Goal: Book appointment/travel/reservation

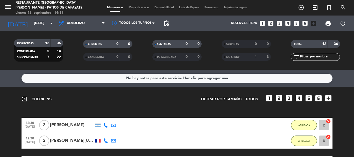
scroll to position [261, 0]
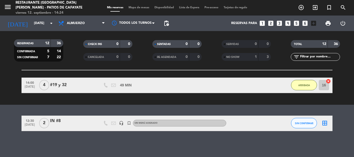
click at [273, 22] on icon "looks_two" at bounding box center [270, 23] width 7 height 7
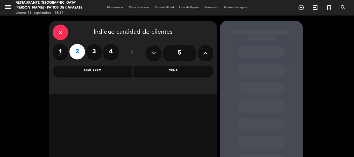
click at [108, 71] on div "Almuerzo" at bounding box center [93, 71] width 80 height 10
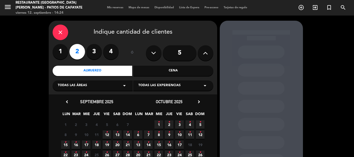
click at [117, 132] on icon "•" at bounding box center [117, 132] width 2 height 8
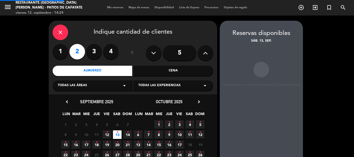
scroll to position [21, 0]
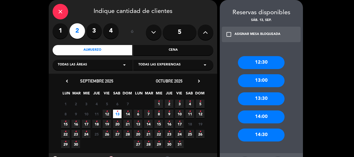
click at [261, 66] on div "12:30" at bounding box center [261, 62] width 47 height 13
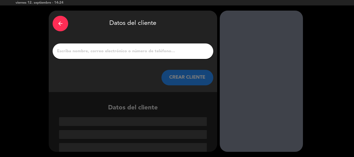
click at [141, 51] on input "1" at bounding box center [133, 51] width 153 height 7
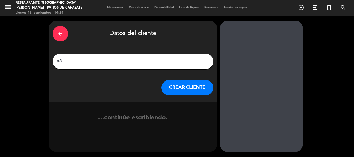
type input "#8"
click at [190, 90] on button "CREAR CLIENTE" at bounding box center [187, 88] width 52 height 16
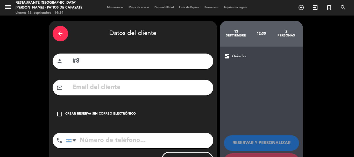
click at [59, 114] on icon "check_box_outline_blank" at bounding box center [60, 114] width 6 height 6
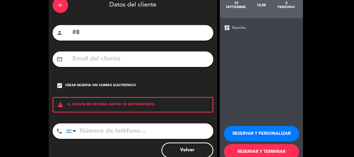
scroll to position [43, 0]
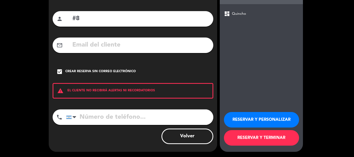
click at [256, 137] on button "RESERVAR Y TERMINAR" at bounding box center [261, 138] width 75 height 16
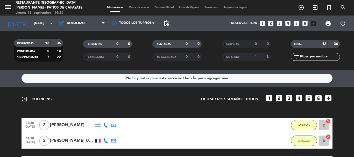
click at [279, 23] on icon "looks_3" at bounding box center [279, 23] width 7 height 7
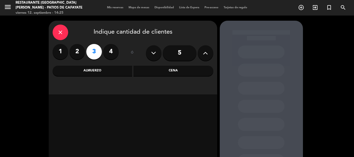
click at [77, 68] on div "Almuerzo" at bounding box center [93, 71] width 80 height 10
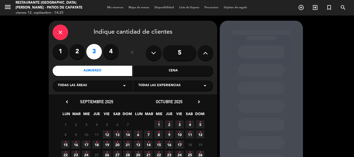
click at [115, 136] on span "13 •" at bounding box center [117, 135] width 9 height 9
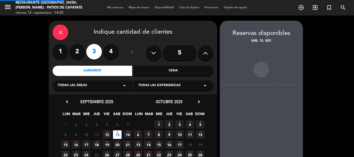
scroll to position [21, 0]
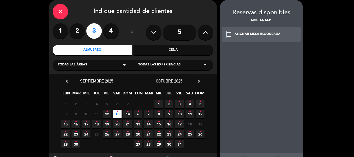
click at [227, 31] on div "check_box_outline_blank ASIGNAR MESA BLOQUEADA" at bounding box center [261, 35] width 79 height 16
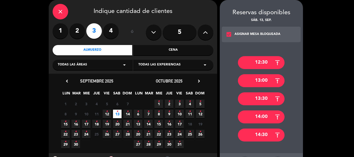
click at [178, 49] on div "Cena" at bounding box center [173, 50] width 80 height 10
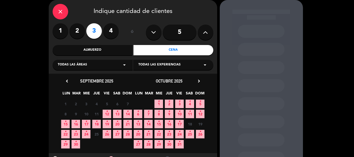
click at [117, 115] on icon "•" at bounding box center [117, 112] width 2 height 8
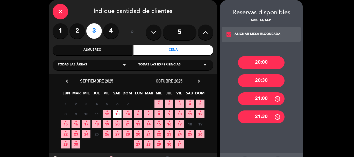
click at [265, 95] on div "21:00" at bounding box center [261, 99] width 47 height 13
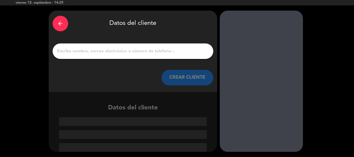
click at [90, 51] on input "1" at bounding box center [133, 51] width 153 height 7
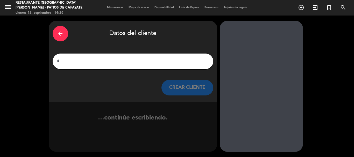
scroll to position [0, 0]
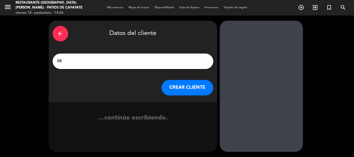
type input "#8"
click at [186, 85] on button "CREAR CLIENTE" at bounding box center [187, 88] width 52 height 16
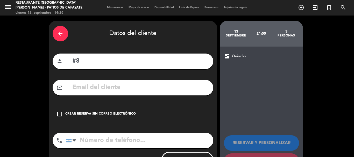
click at [58, 114] on icon "check_box_outline_blank" at bounding box center [60, 114] width 6 height 6
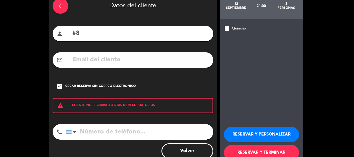
scroll to position [43, 0]
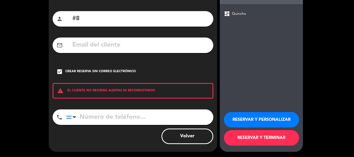
click at [270, 135] on button "RESERVAR Y TERMINAR" at bounding box center [261, 138] width 75 height 16
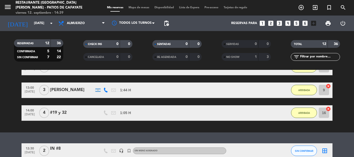
scroll to position [261, 0]
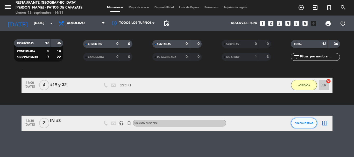
click at [305, 124] on span "SIN CONFIRMAR" at bounding box center [304, 123] width 18 height 3
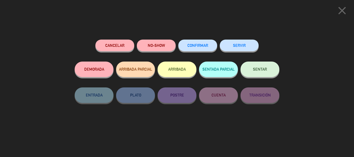
click at [343, 11] on icon "close" at bounding box center [342, 10] width 13 height 13
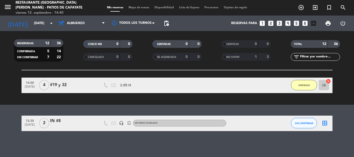
click at [303, 117] on div "SIN CONFIRMAR" at bounding box center [304, 123] width 26 height 15
click at [303, 120] on button "SIN CONFIRMAR" at bounding box center [304, 123] width 26 height 10
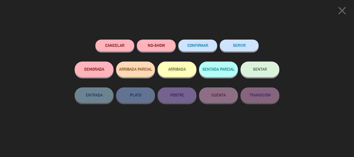
click at [189, 74] on button "ARRIBADA" at bounding box center [177, 70] width 39 height 16
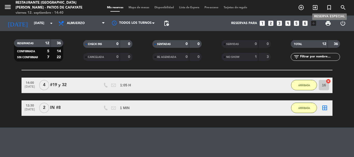
click at [331, 8] on icon "turned_in_not" at bounding box center [329, 7] width 6 height 6
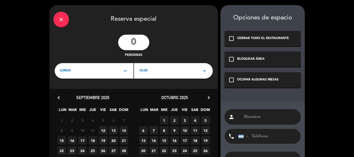
click at [138, 43] on input "number" at bounding box center [133, 43] width 31 height 16
type input "2"
click at [100, 128] on span "12" at bounding box center [103, 130] width 9 height 9
click at [104, 130] on span "12" at bounding box center [103, 130] width 9 height 9
click at [231, 84] on div "check_box_outline_blank OCUPAR ALGUNAS MESAS" at bounding box center [262, 80] width 76 height 16
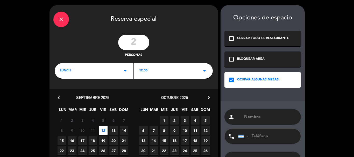
click at [252, 118] on input "text" at bounding box center [270, 117] width 53 height 7
type input "[PERSON_NAME]"
click at [272, 133] on input "tel" at bounding box center [266, 136] width 57 height 15
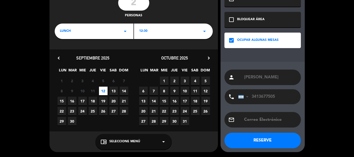
type input "3413677505"
drag, startPoint x: 264, startPoint y: 139, endPoint x: 271, endPoint y: 142, distance: 7.7
click at [264, 139] on button "RESERVE" at bounding box center [262, 141] width 76 height 16
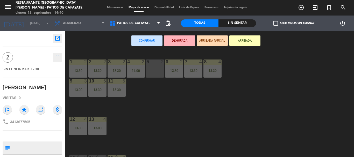
click at [114, 7] on span "Mis reservas" at bounding box center [115, 7] width 22 height 3
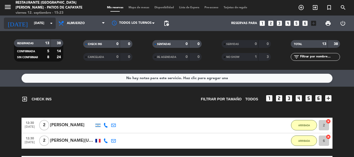
click at [48, 23] on icon "arrow_drop_down" at bounding box center [51, 23] width 6 height 6
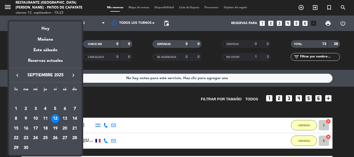
click at [66, 121] on div "13" at bounding box center [64, 119] width 9 height 9
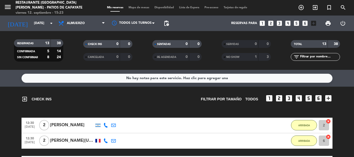
type input "[DATE]"
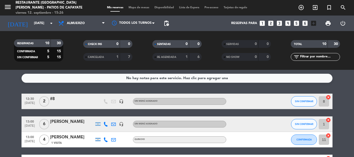
scroll to position [104, 0]
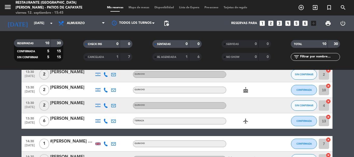
click at [295, 23] on icon "looks_5" at bounding box center [296, 23] width 7 height 7
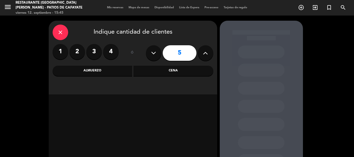
click at [111, 67] on div "Almuerzo" at bounding box center [93, 71] width 80 height 10
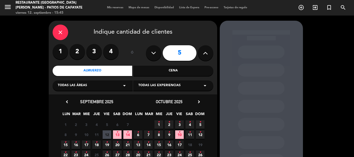
click at [117, 135] on icon "•" at bounding box center [117, 132] width 2 height 8
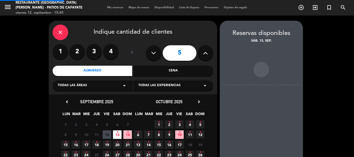
scroll to position [21, 0]
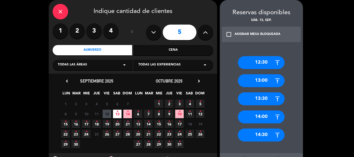
click at [281, 96] on div "13:30" at bounding box center [261, 99] width 47 height 13
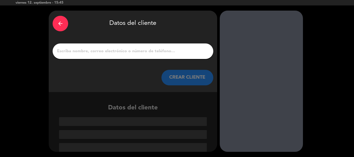
scroll to position [10, 0]
click at [138, 48] on input "1" at bounding box center [133, 51] width 153 height 7
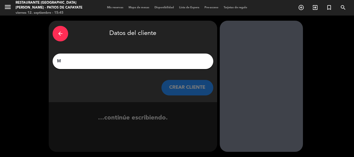
scroll to position [0, 0]
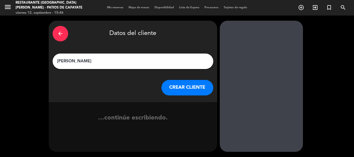
type input "[PERSON_NAME]"
click at [198, 86] on button "CREAR CLIENTE" at bounding box center [187, 88] width 52 height 16
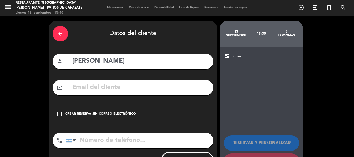
paste input "[EMAIL_ADDRESS][DOMAIN_NAME]"
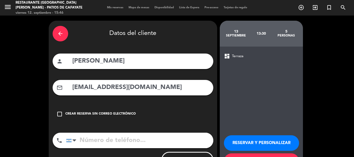
type input "[EMAIL_ADDRESS][DOMAIN_NAME]"
click at [126, 139] on input "tel" at bounding box center [139, 141] width 147 height 16
paste input "1165894196"
type input "1165894196"
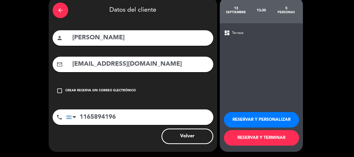
click at [268, 143] on button "RESERVAR Y TERMINAR" at bounding box center [261, 138] width 75 height 16
